Goal: Information Seeking & Learning: Learn about a topic

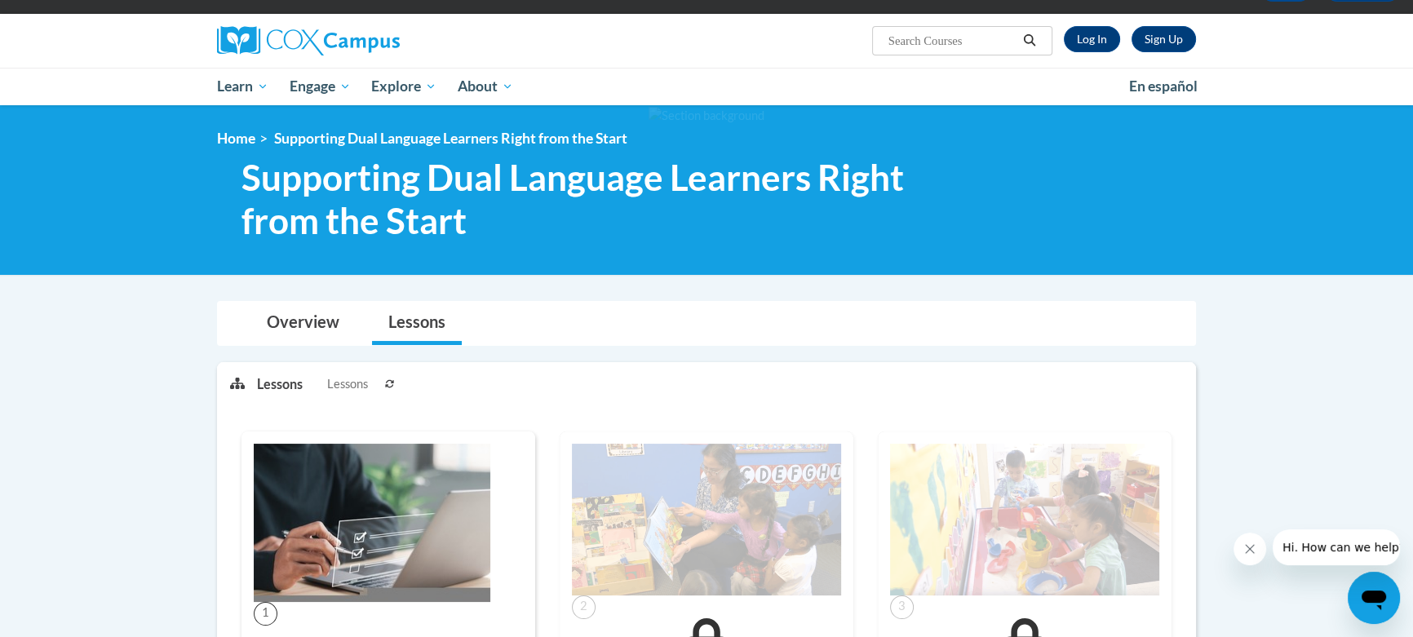
scroll to position [106, 0]
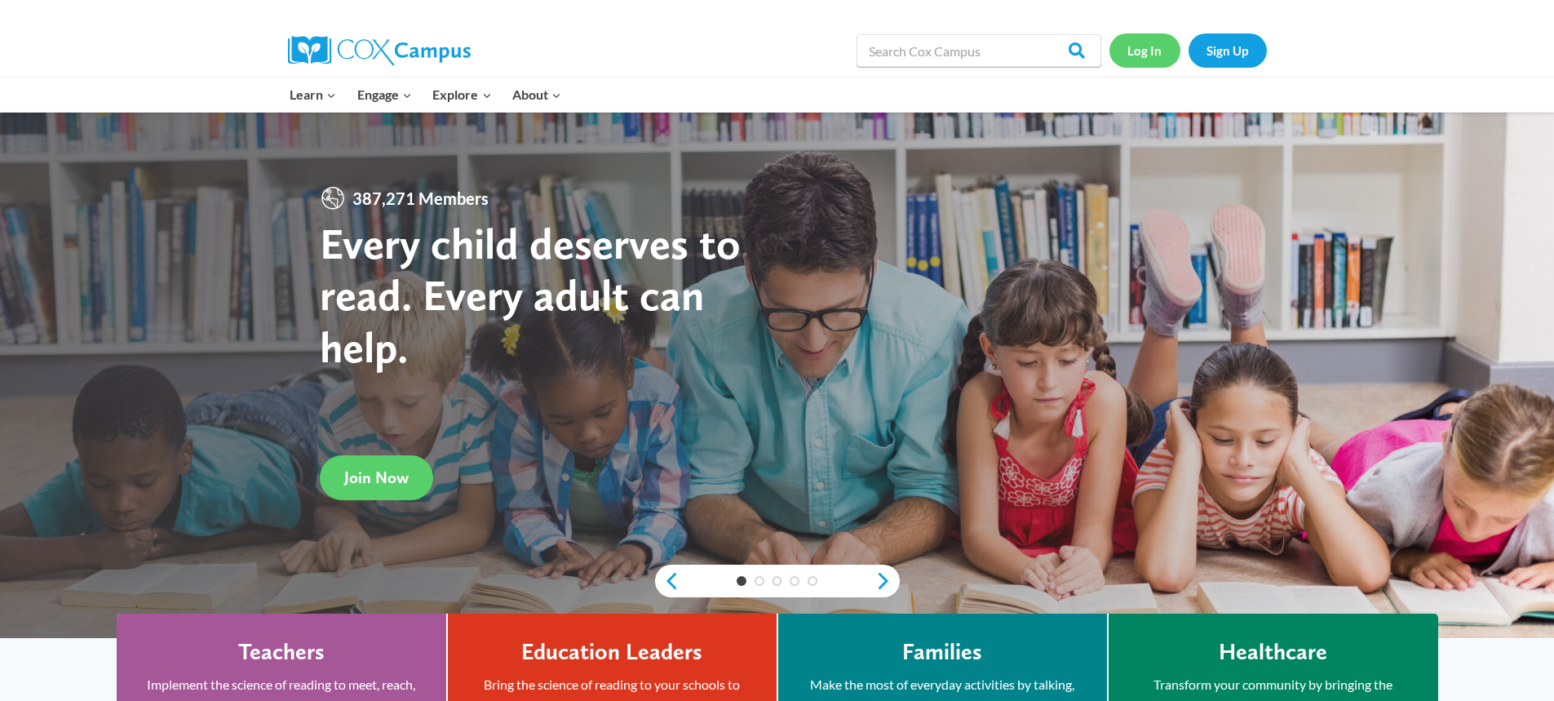
click at [1138, 49] on link "Log In" at bounding box center [1145, 49] width 71 height 33
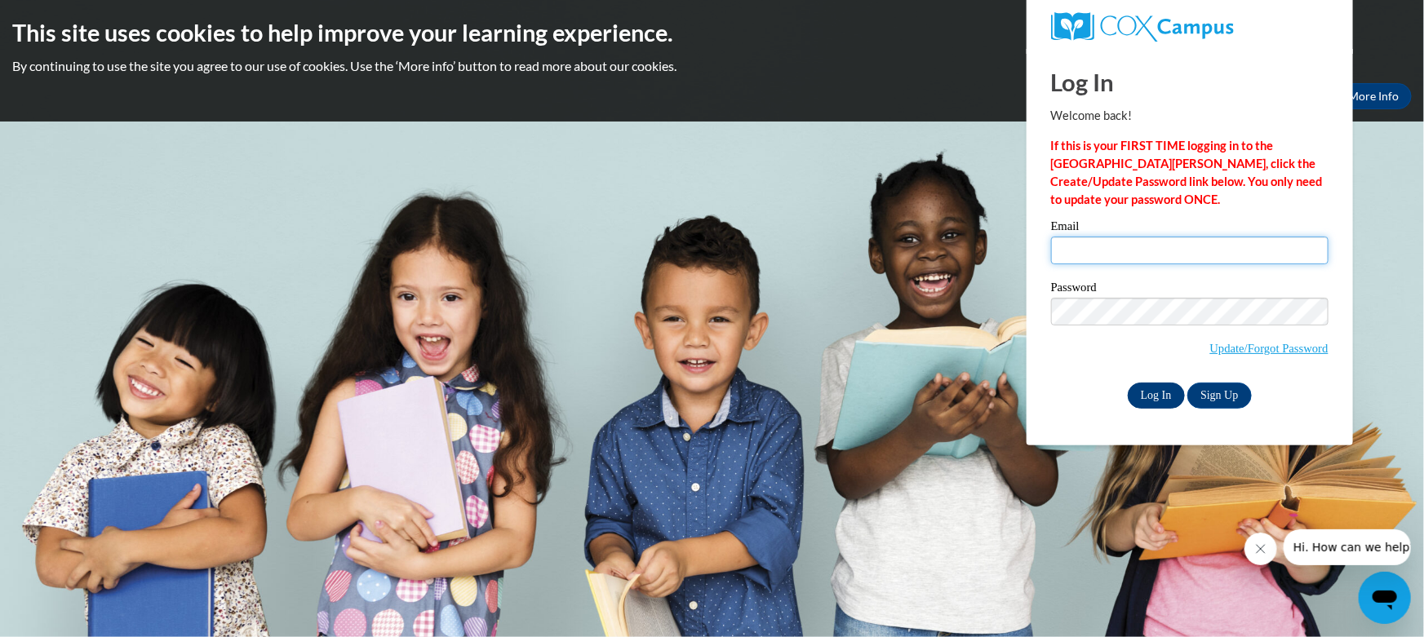
type input "[EMAIL_ADDRESS][DOMAIN_NAME]"
click at [1137, 392] on input "Log In" at bounding box center [1156, 396] width 57 height 26
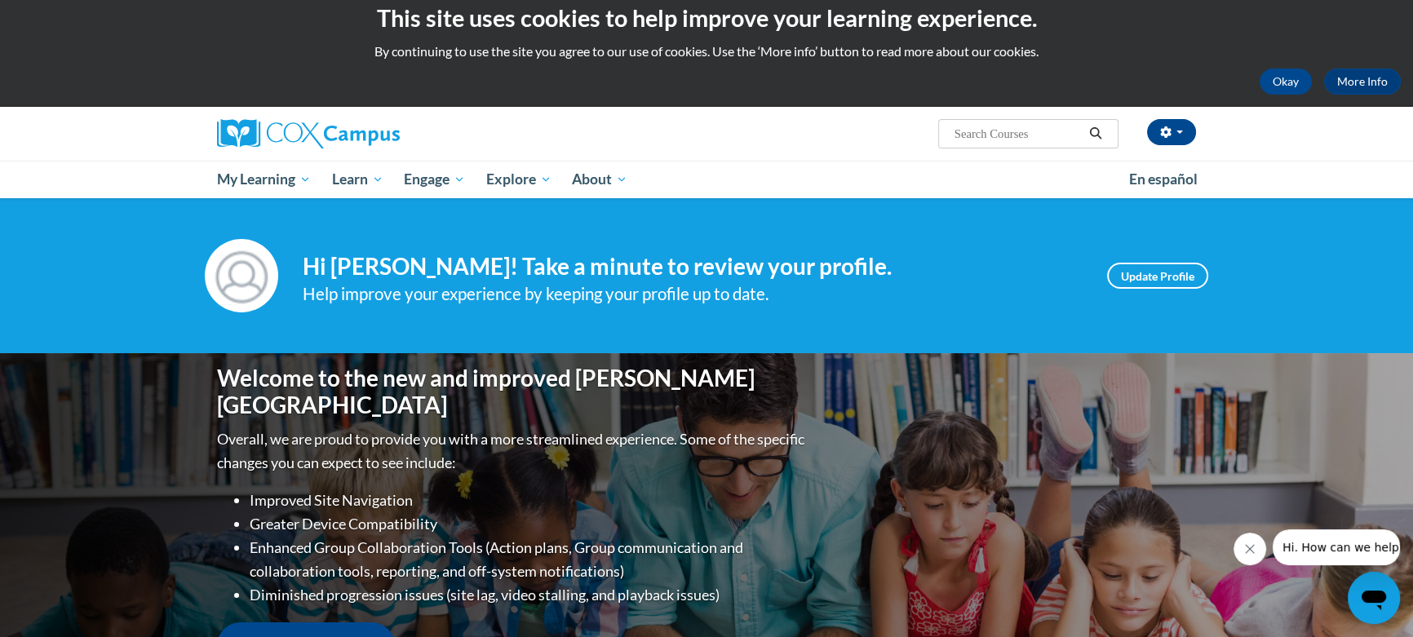
scroll to position [7, 0]
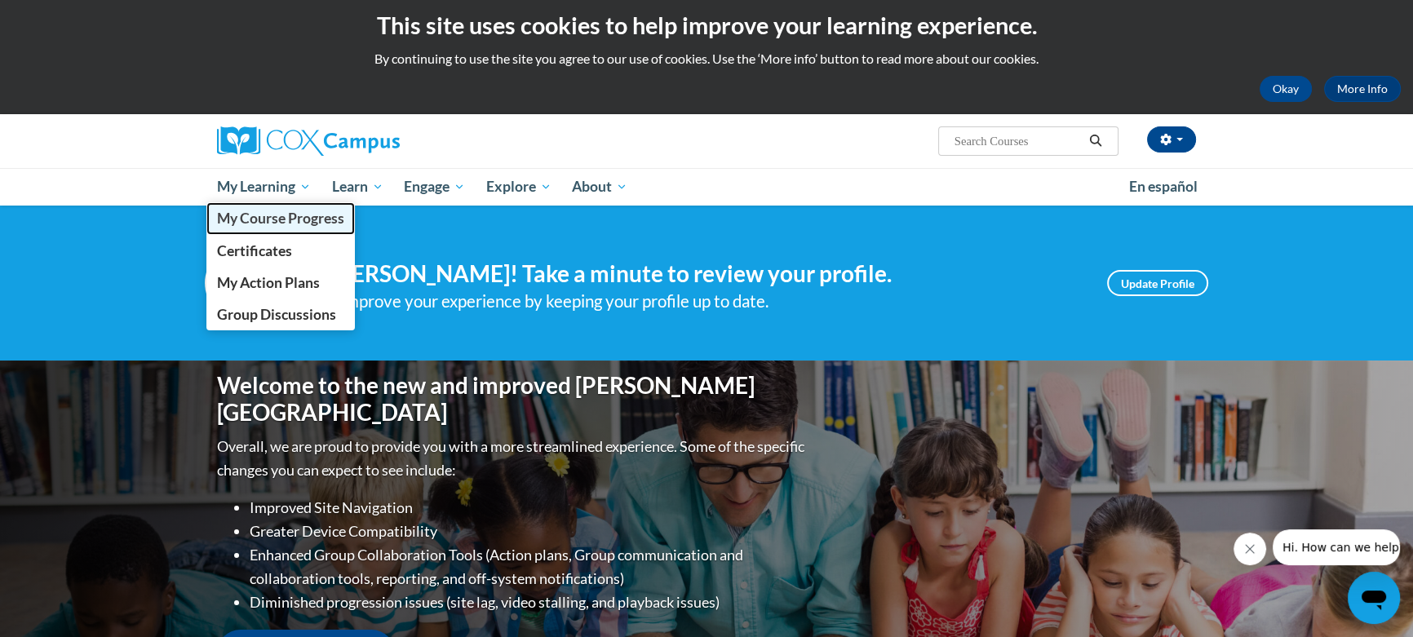
click at [286, 208] on link "My Course Progress" at bounding box center [280, 218] width 148 height 32
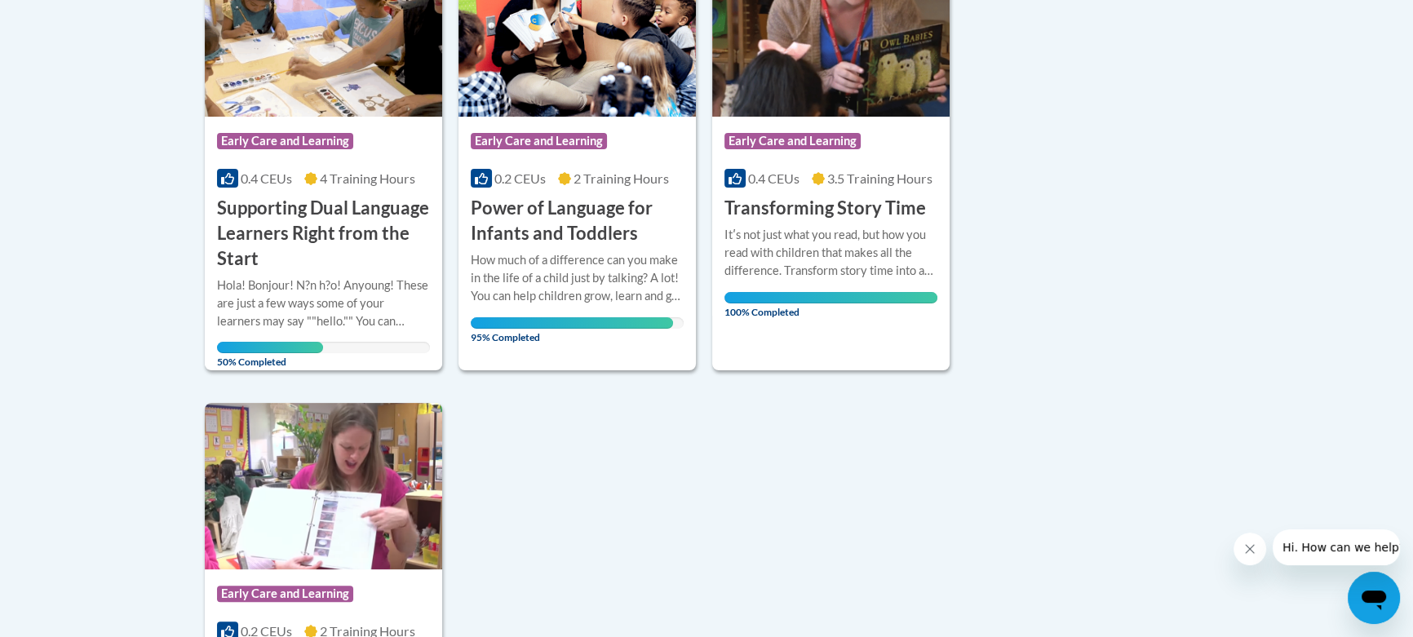
scroll to position [502, 0]
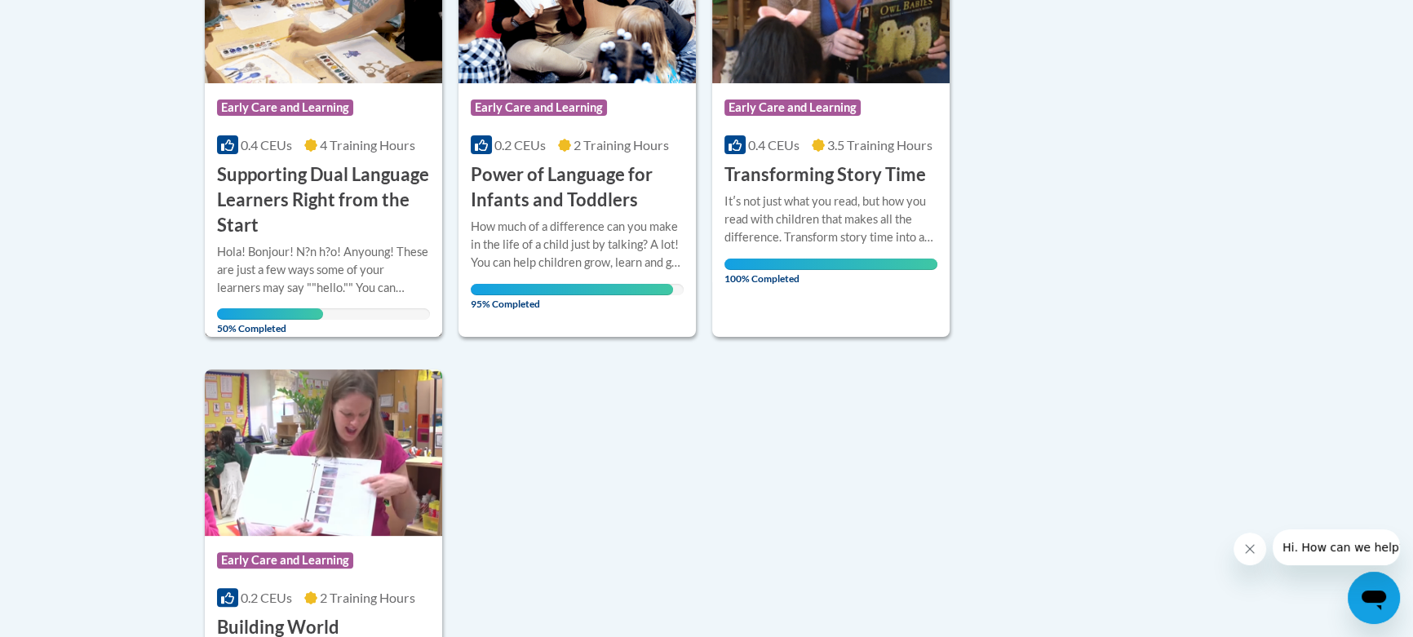
click at [321, 190] on h3 "Supporting Dual Language Learners Right from the Start" at bounding box center [323, 199] width 213 height 75
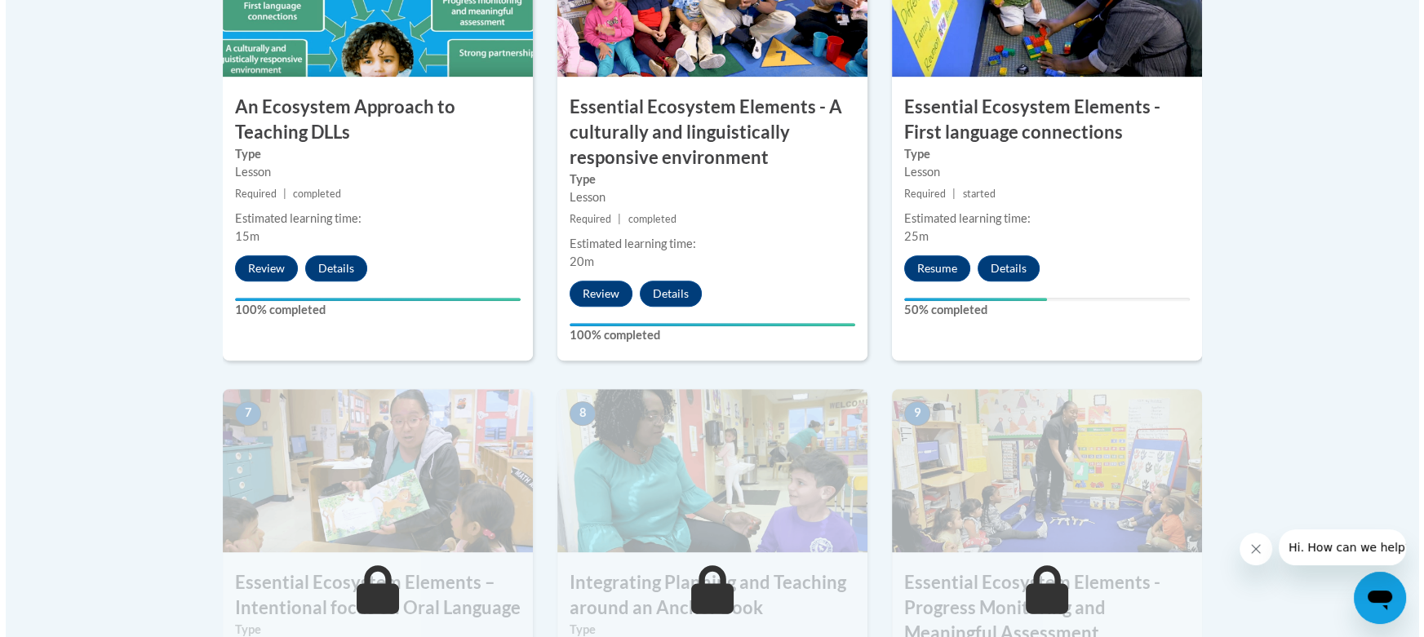
scroll to position [1124, 0]
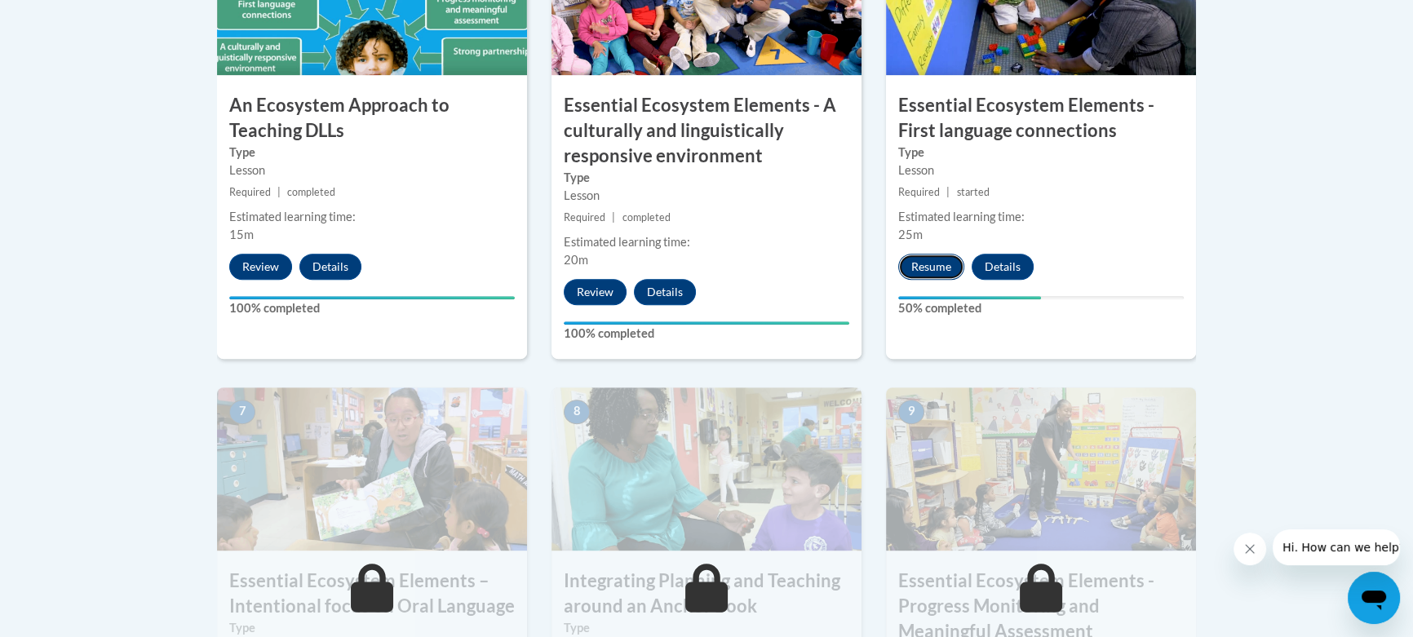
click at [957, 257] on button "Resume" at bounding box center [931, 267] width 66 height 26
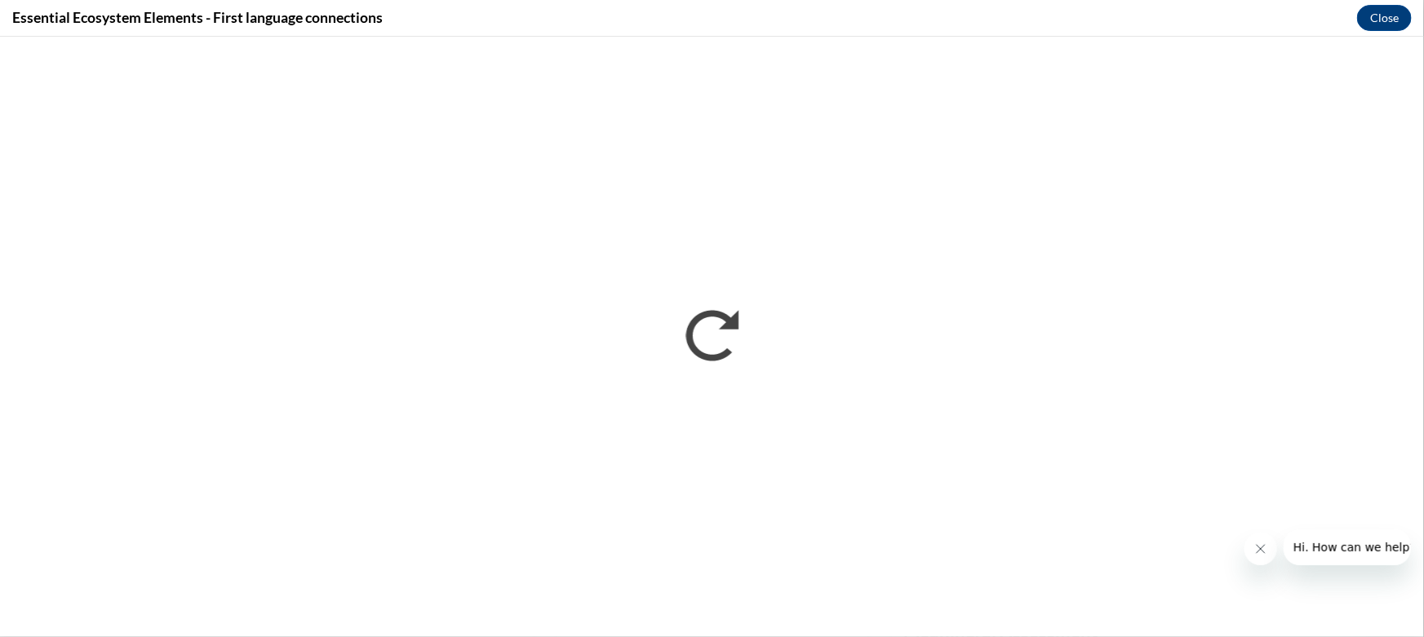
scroll to position [0, 0]
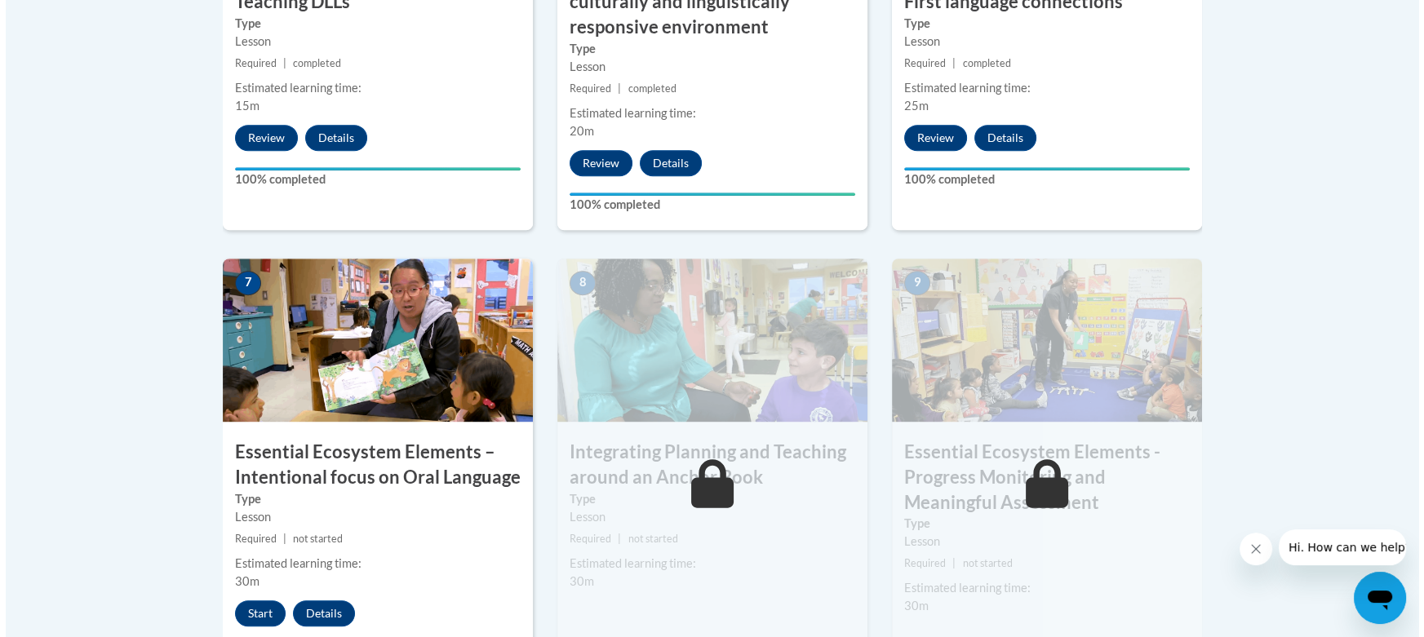
scroll to position [1357, 0]
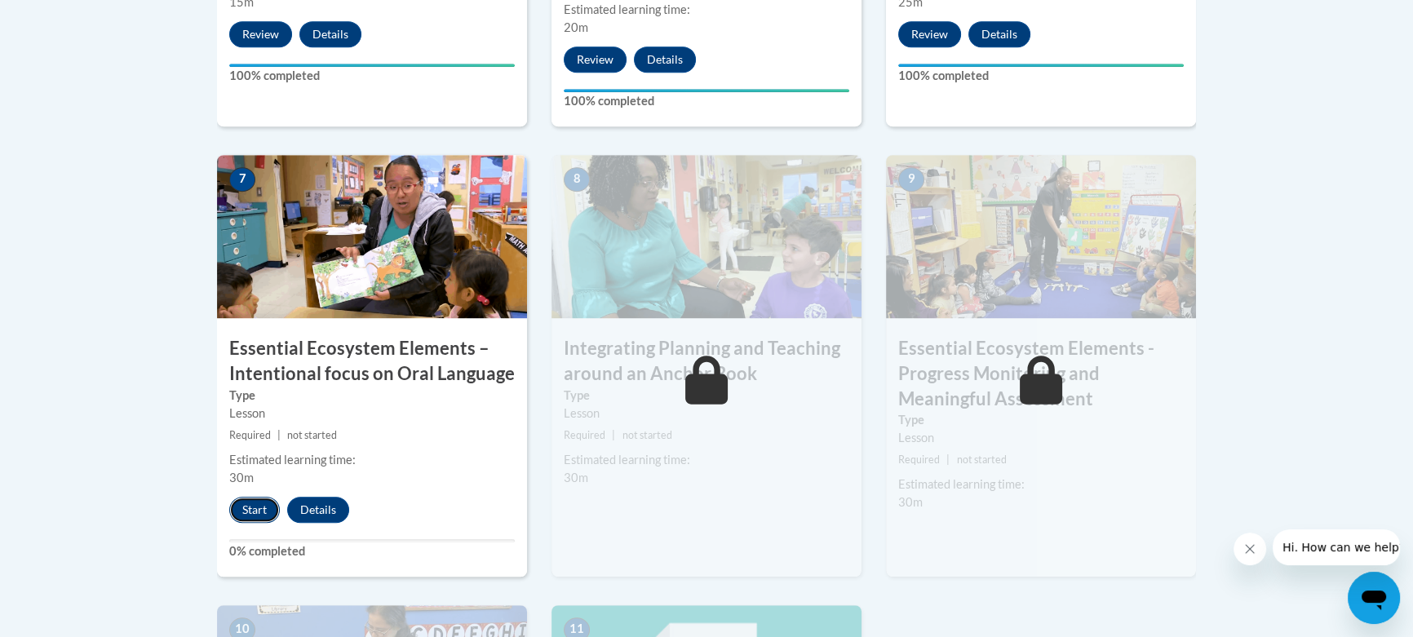
click at [242, 512] on button "Start" at bounding box center [254, 510] width 51 height 26
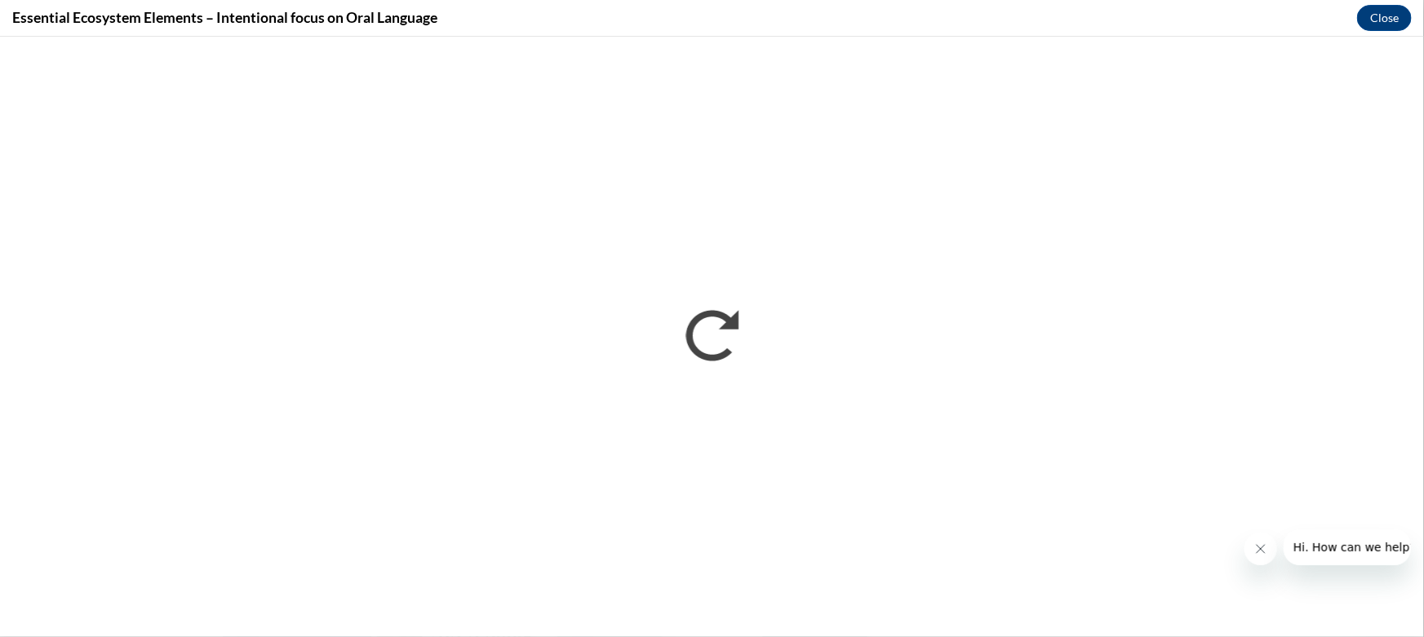
scroll to position [0, 0]
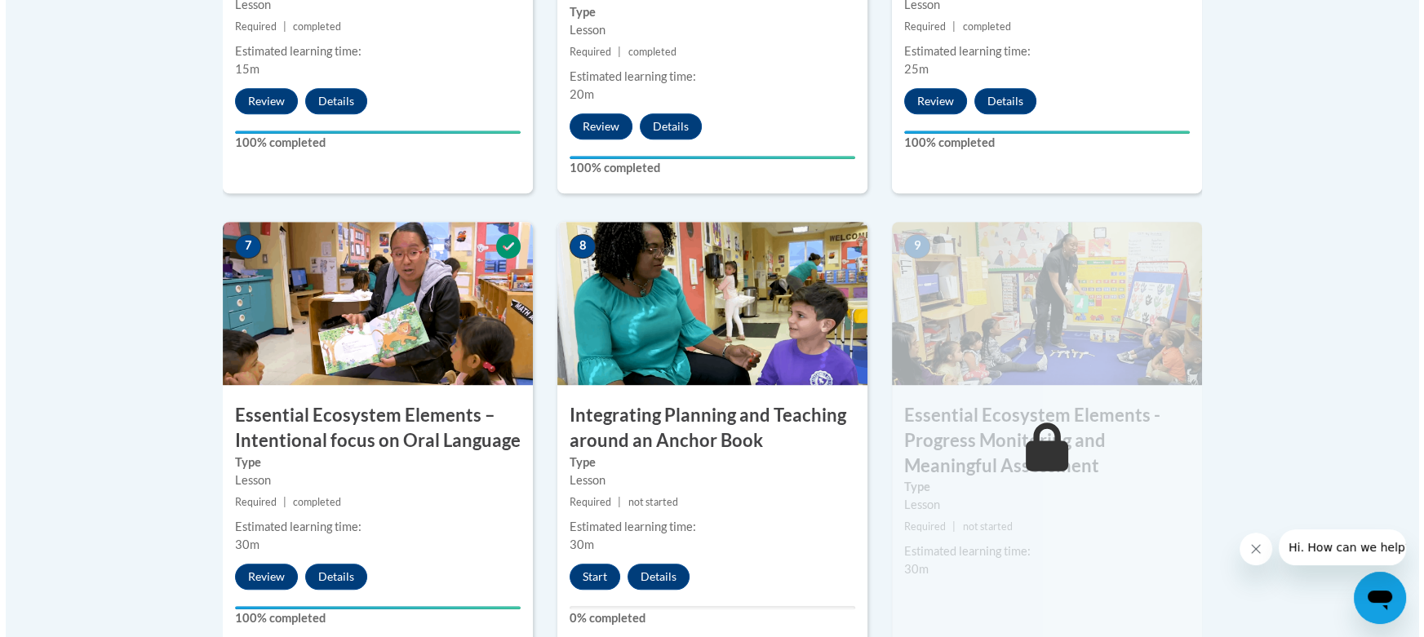
scroll to position [1292, 0]
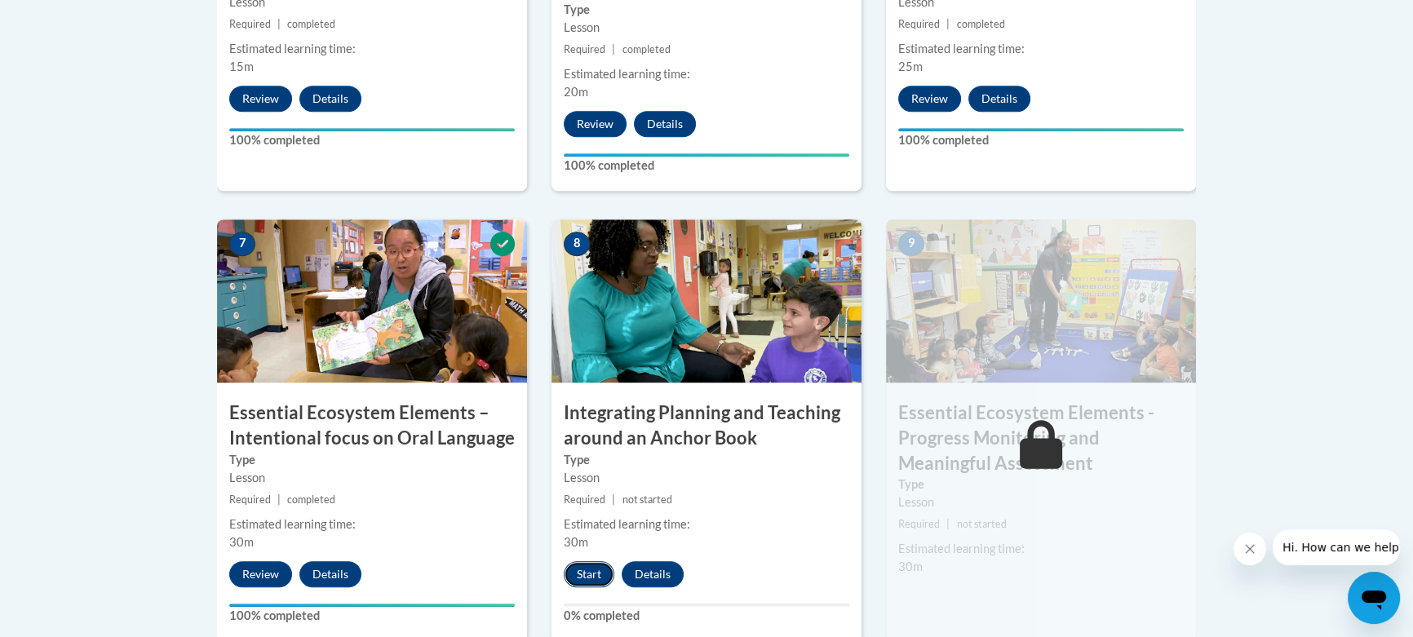
click at [588, 568] on button "Start" at bounding box center [589, 574] width 51 height 26
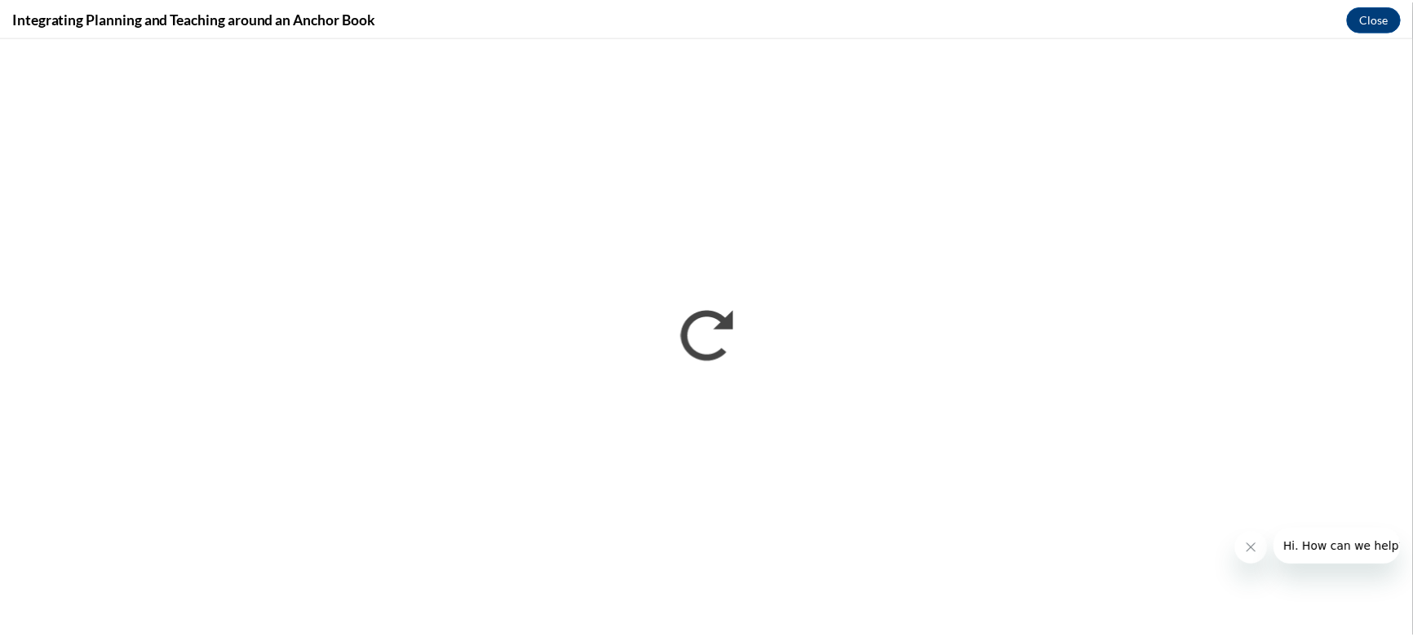
scroll to position [0, 0]
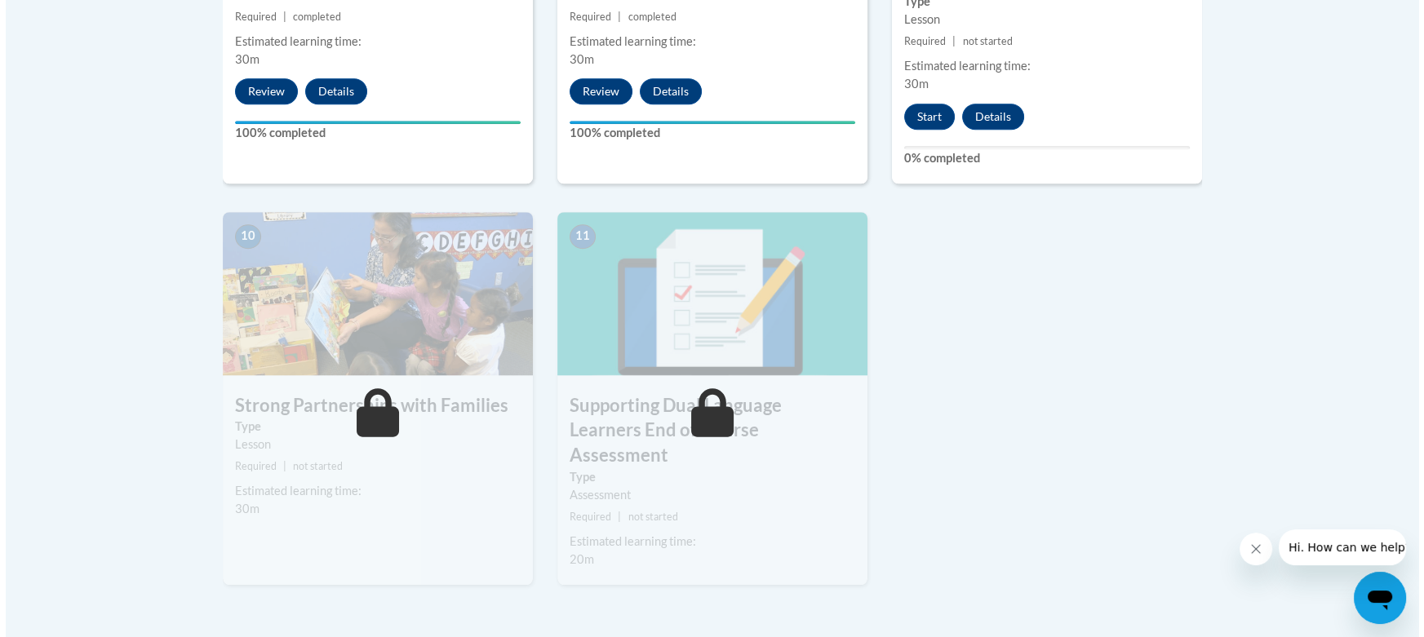
scroll to position [1776, 0]
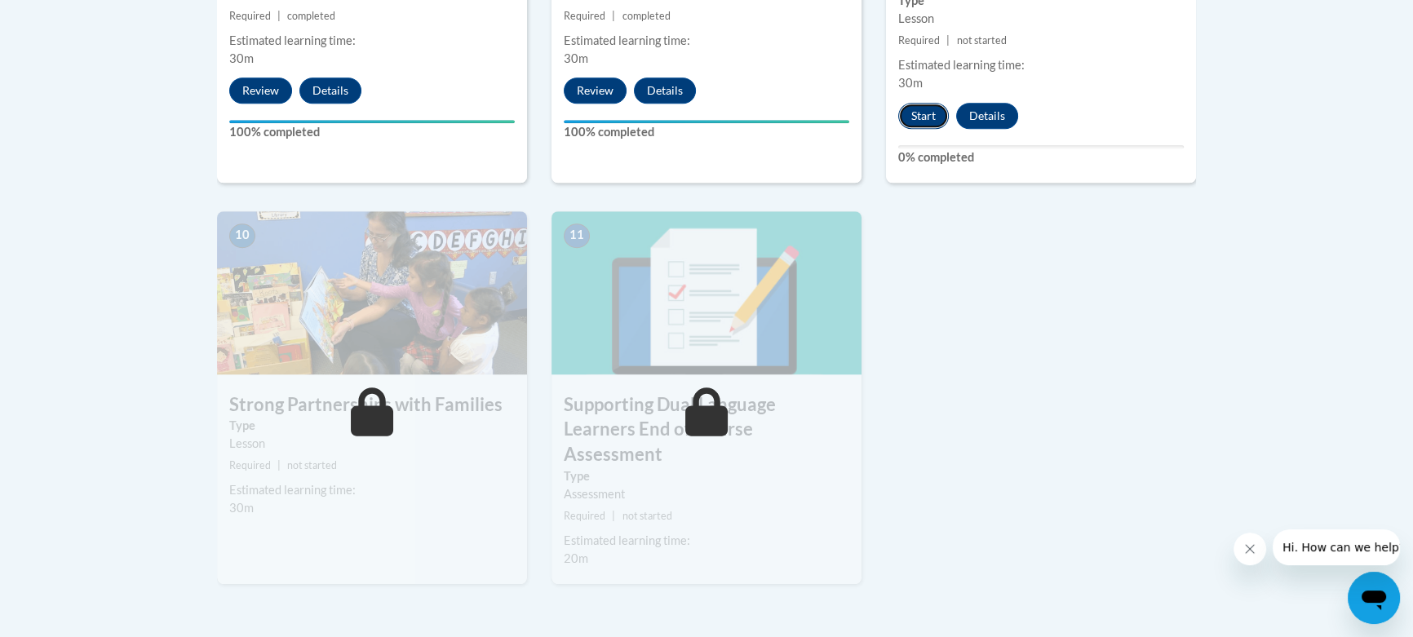
click at [936, 108] on button "Start" at bounding box center [923, 116] width 51 height 26
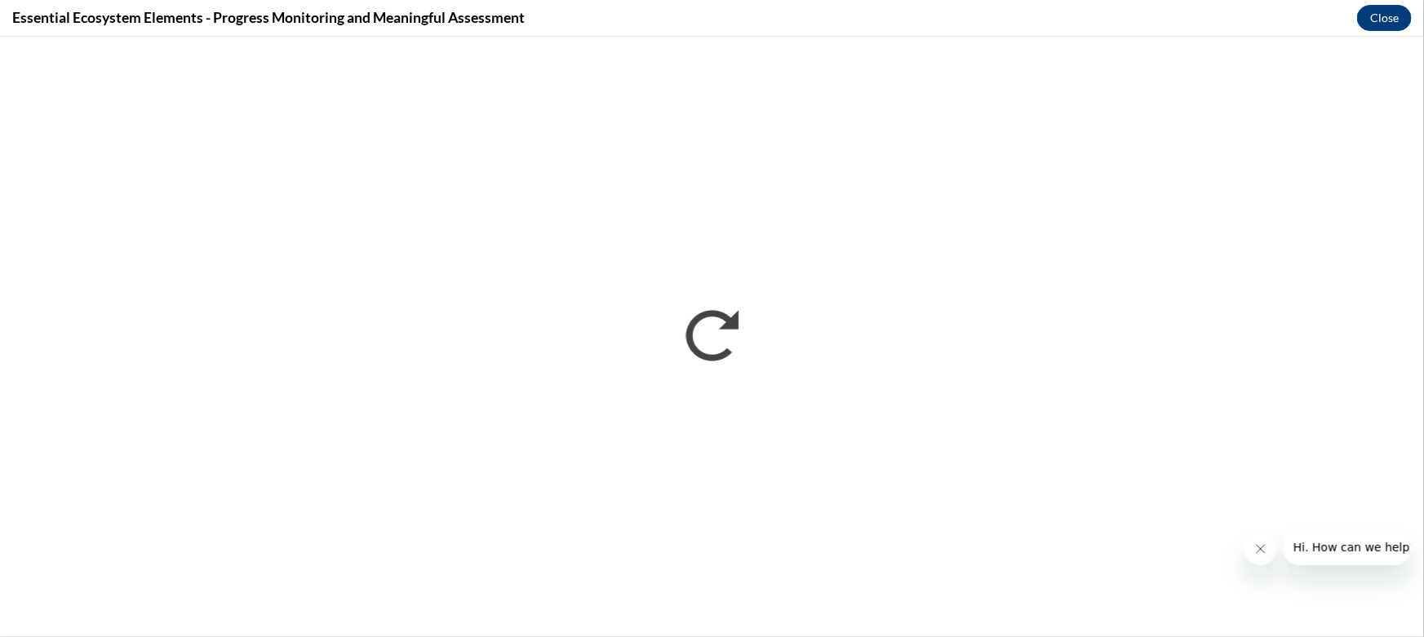
scroll to position [0, 0]
